Goal: Information Seeking & Learning: Learn about a topic

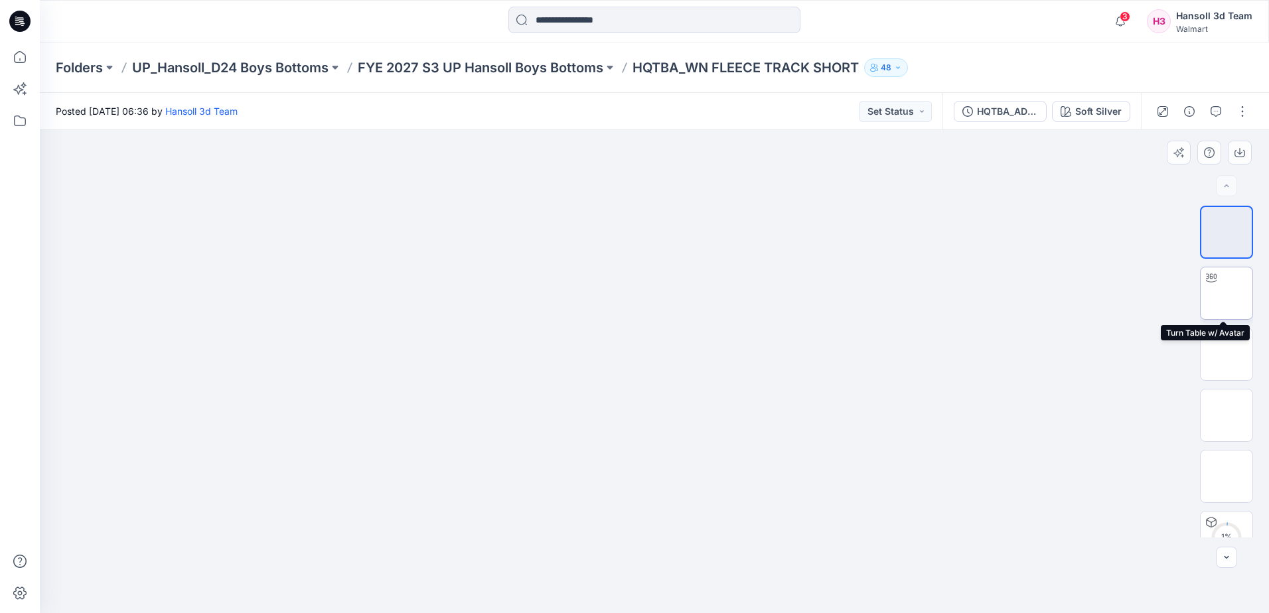
drag, startPoint x: 1223, startPoint y: 301, endPoint x: 1212, endPoint y: 309, distance: 13.3
click at [1227, 293] on img at bounding box center [1227, 293] width 0 height 0
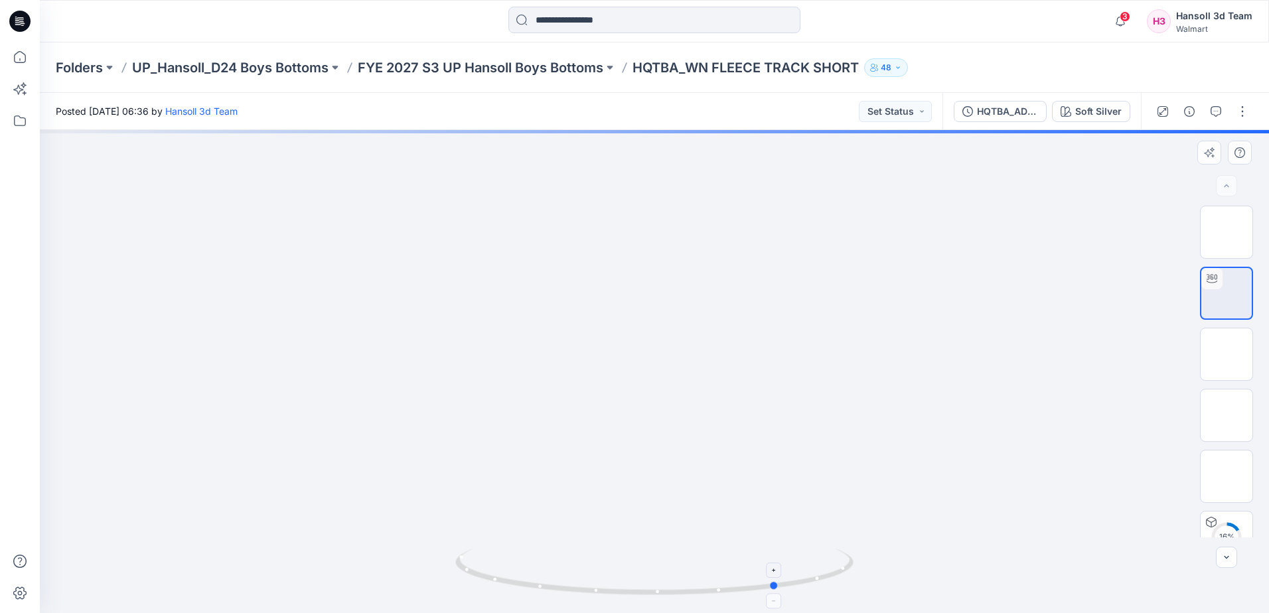
drag, startPoint x: 694, startPoint y: 589, endPoint x: 657, endPoint y: 586, distance: 37.3
click at [827, 594] on icon at bounding box center [656, 574] width 402 height 50
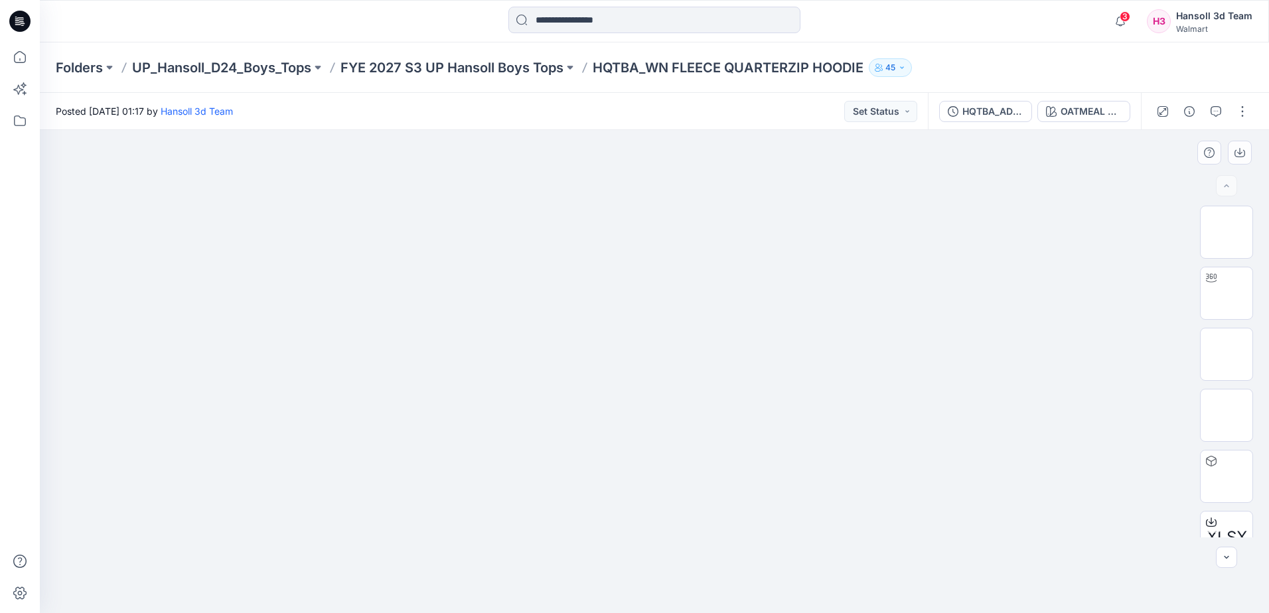
drag, startPoint x: 931, startPoint y: 478, endPoint x: 909, endPoint y: 478, distance: 21.2
click at [931, 173] on img at bounding box center [655, 173] width 664 height 0
